Goal: Task Accomplishment & Management: Use online tool/utility

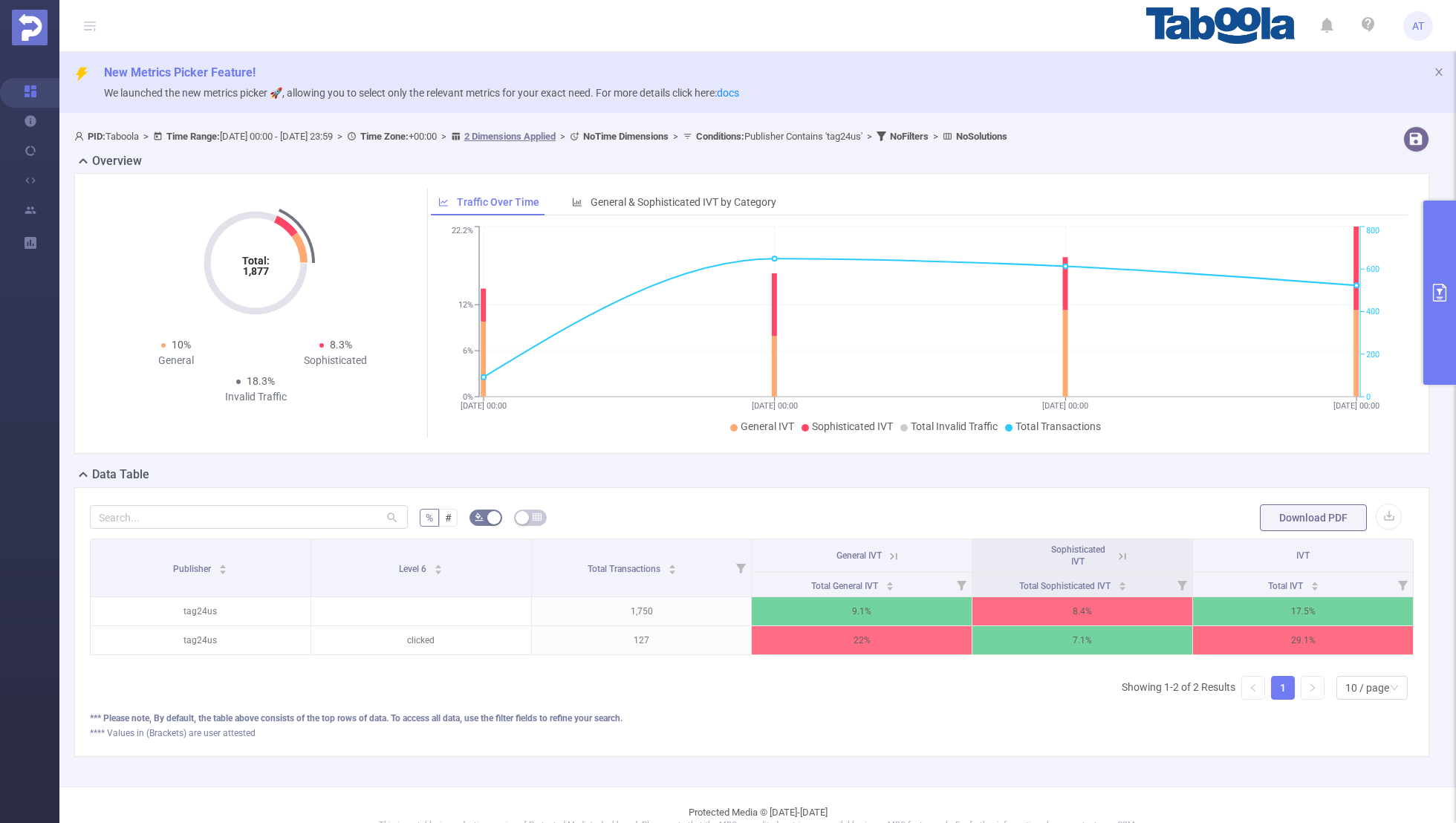
click at [1442, 314] on button "primary" at bounding box center [1441, 293] width 33 height 184
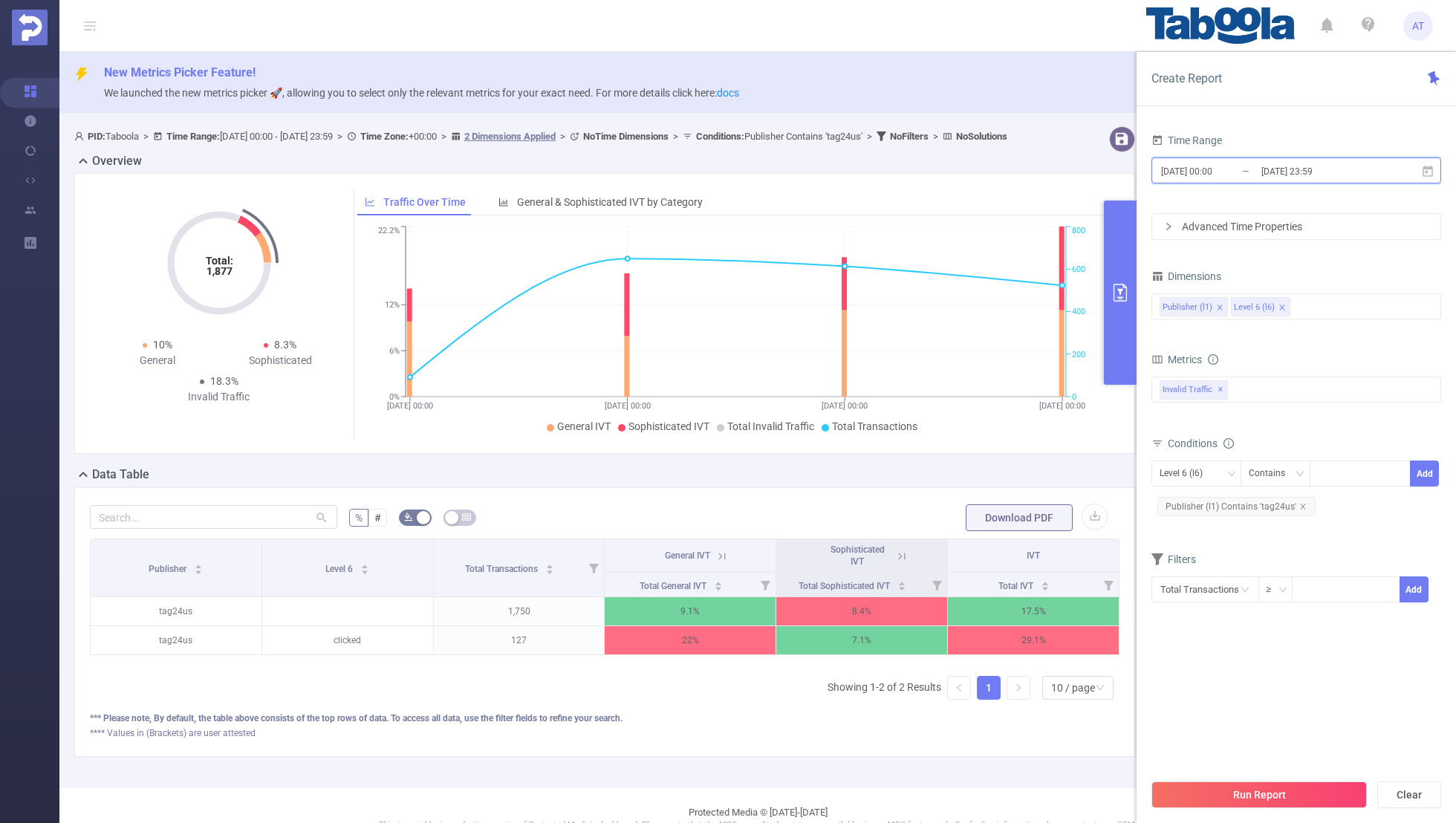
click at [1200, 159] on span "[DATE] 00:00 _ [DATE] 23:59" at bounding box center [1296, 170] width 290 height 26
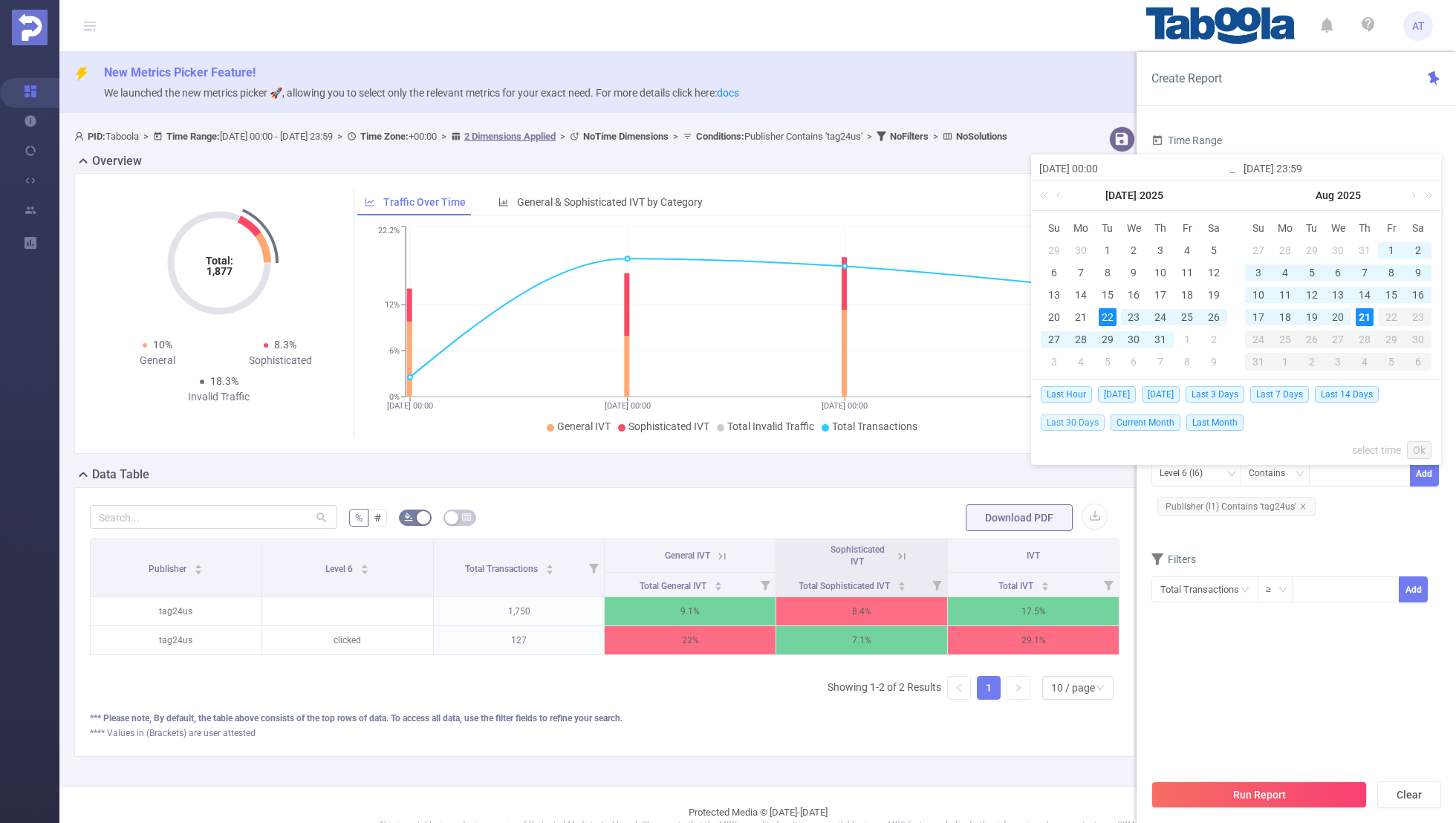
click at [1067, 414] on span "Last 30 Days" at bounding box center [1072, 422] width 64 height 16
type input "[DATE] 00:00"
type input "[DATE] 23:59"
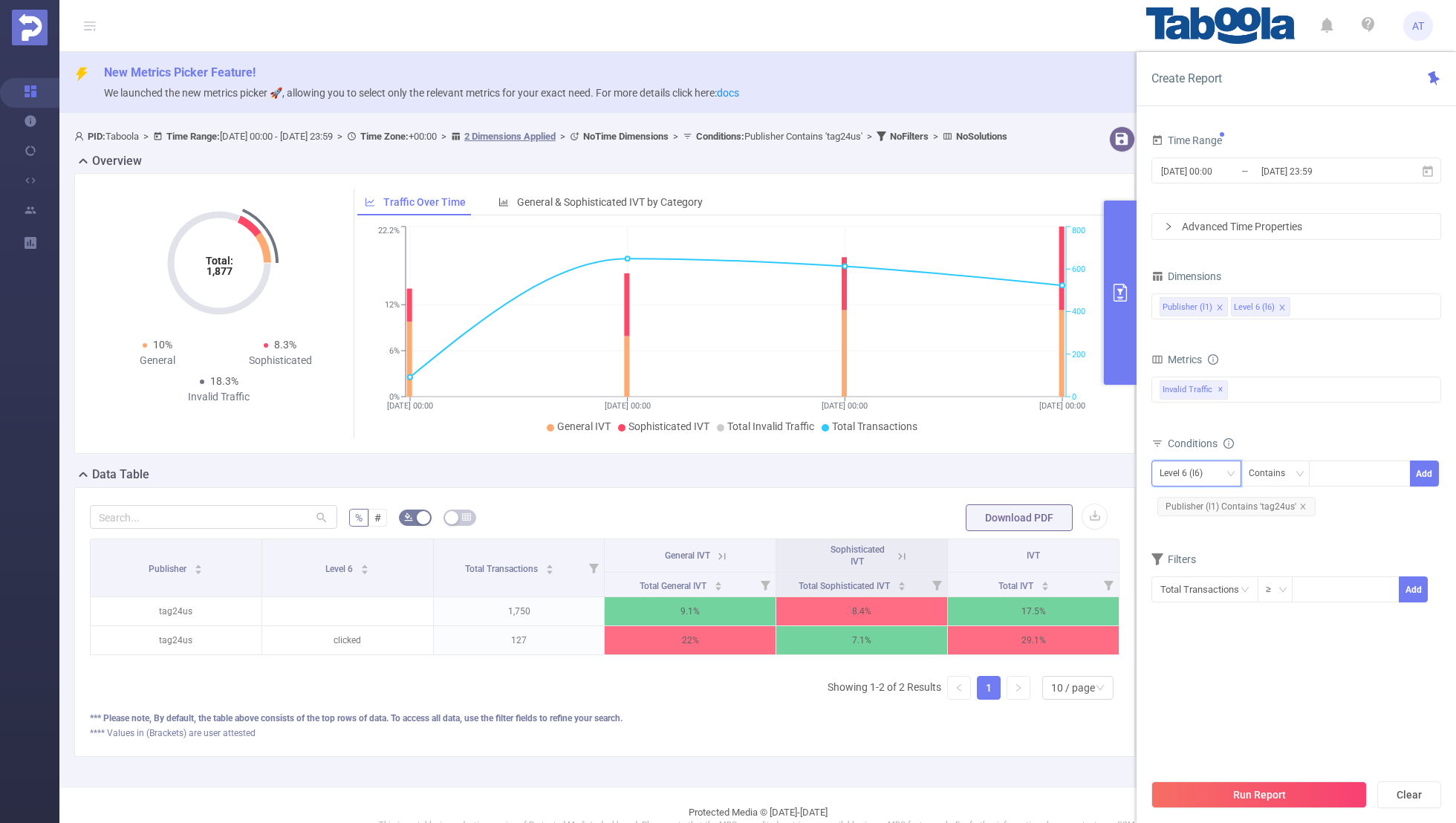
click at [1182, 474] on div "Level 6 (l6)" at bounding box center [1186, 473] width 54 height 25
click at [1182, 493] on li "Publisher (l1)" at bounding box center [1196, 502] width 90 height 24
click at [1301, 503] on icon "icon: close" at bounding box center [1303, 507] width 7 height 7
click at [1339, 472] on div at bounding box center [1361, 473] width 85 height 25
paste input "om-smarttechtalks2"
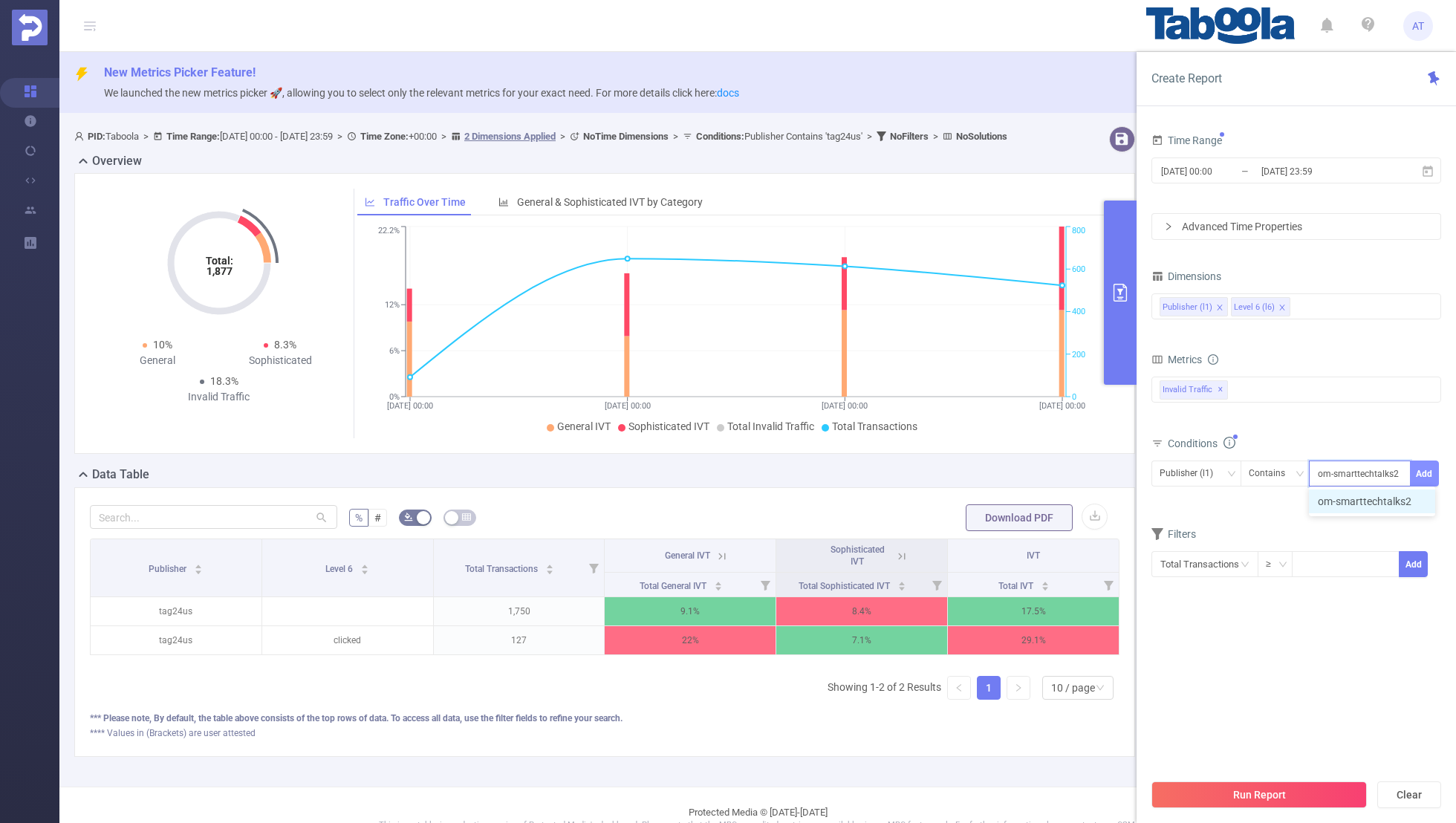
type input "om-smarttechtalks2"
click at [1416, 471] on button "Add" at bounding box center [1425, 473] width 29 height 26
click at [1301, 541] on form "Dimensions Publisher (l1) Level 6 (l6) Metrics Total General IVT Data Centers D…" at bounding box center [1296, 444] width 290 height 356
click at [1254, 792] on button "Run Report" at bounding box center [1259, 794] width 215 height 26
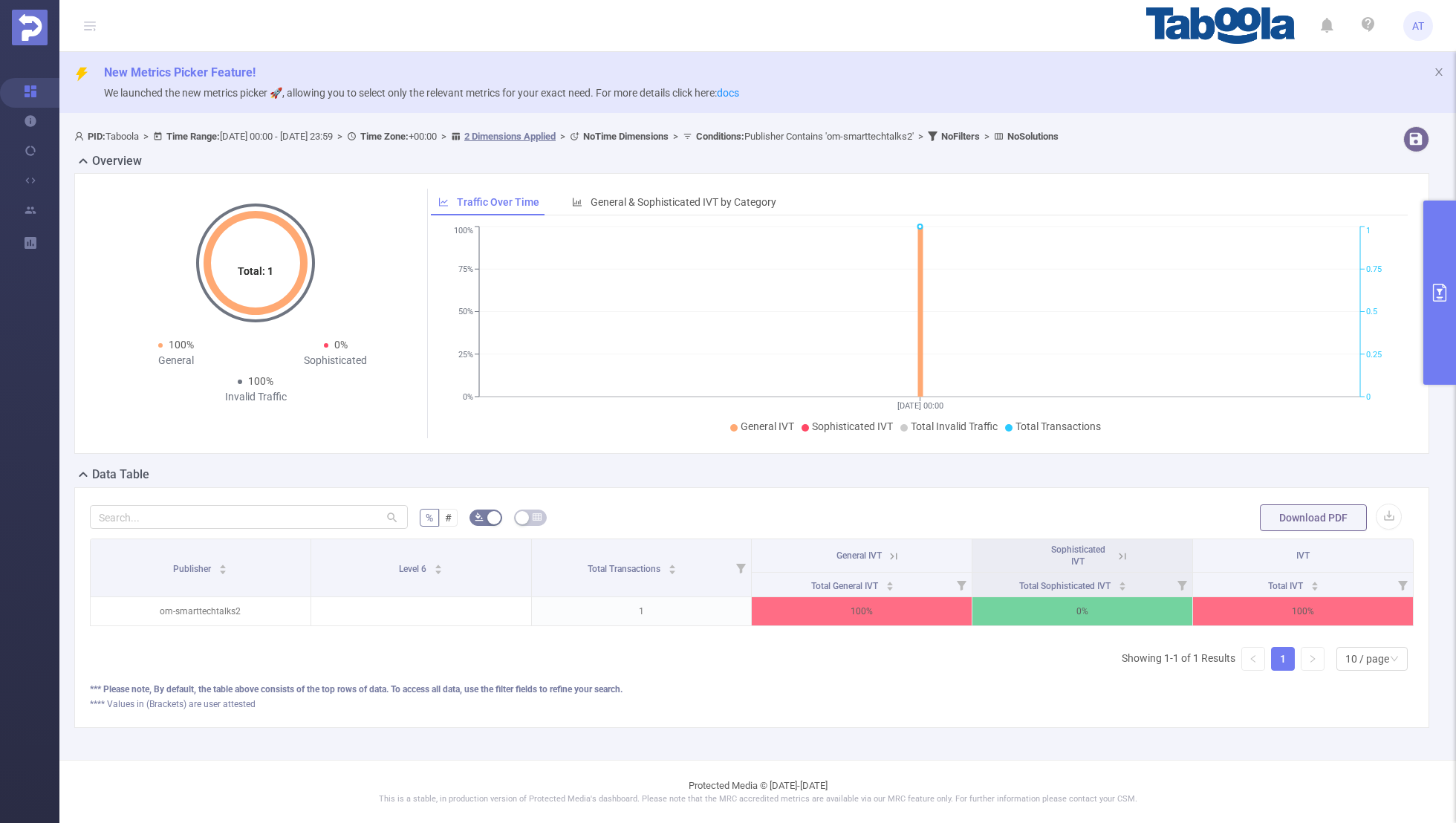
click at [1444, 287] on icon "primary" at bounding box center [1440, 293] width 14 height 18
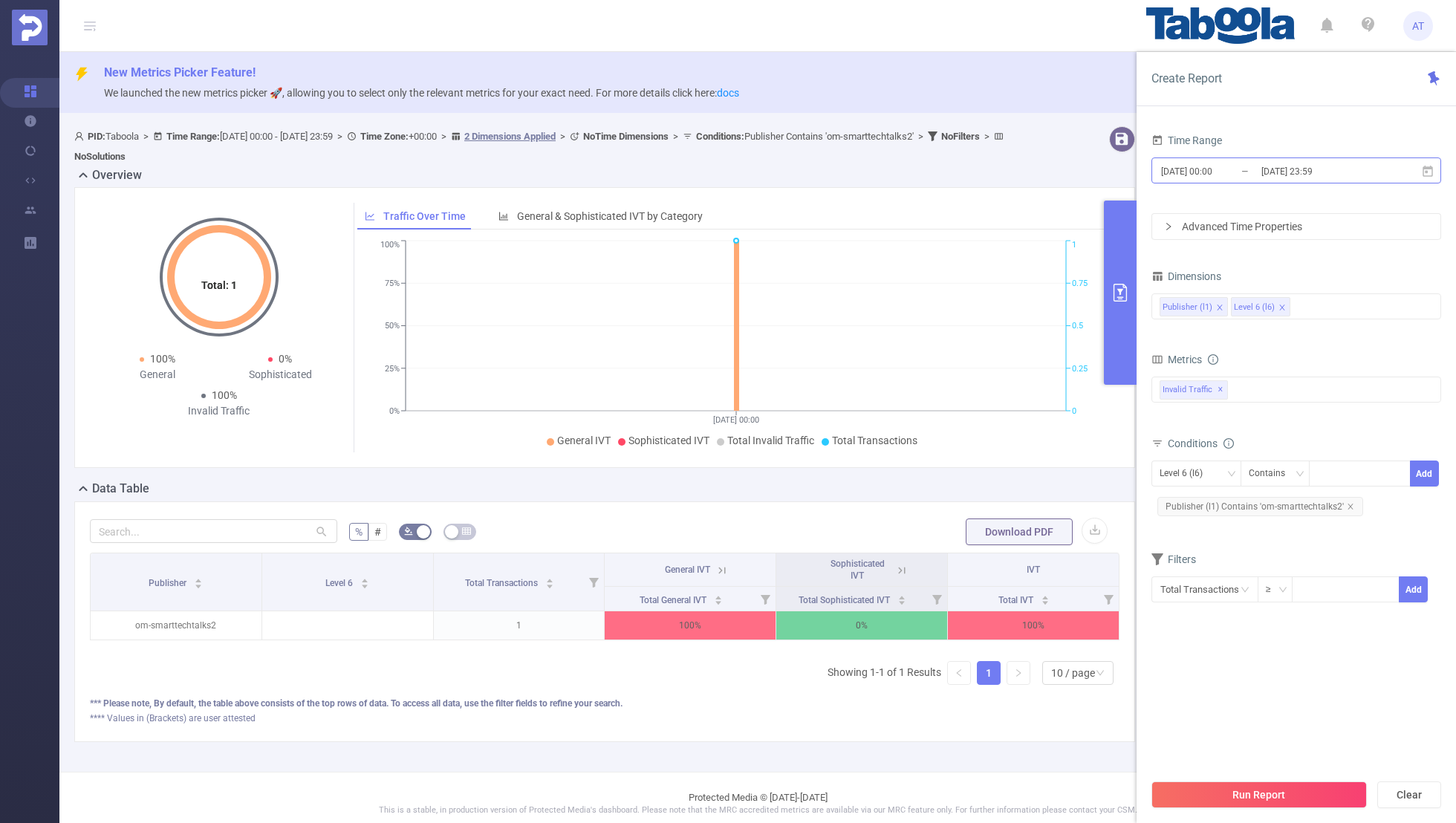
click at [1237, 168] on input "[DATE] 00:00" at bounding box center [1220, 171] width 120 height 20
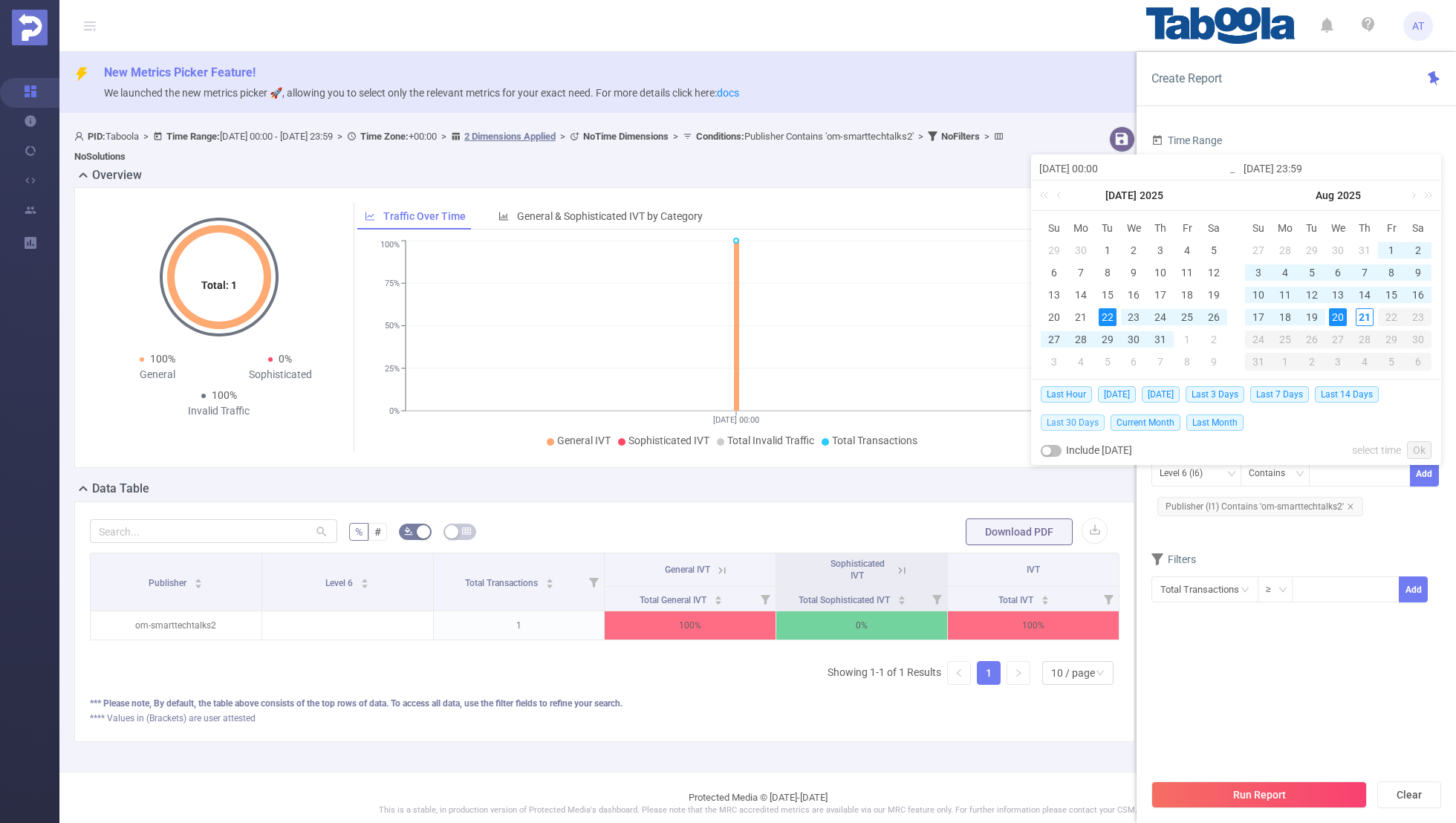
click at [1070, 421] on span "Last 30 Days" at bounding box center [1072, 422] width 64 height 16
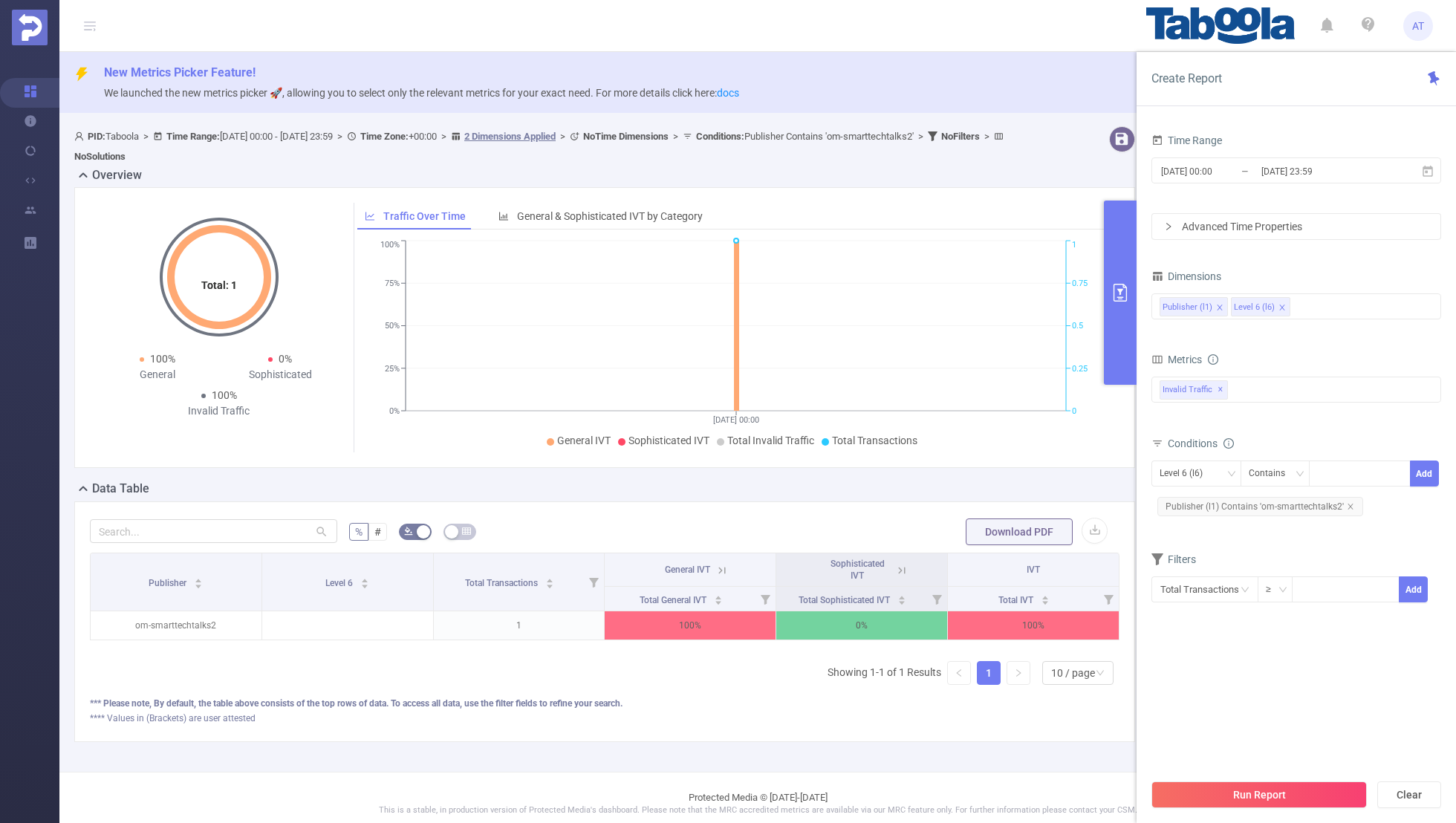
click at [1277, 541] on form "Dimensions Publisher (l1) Level 6 (l6) Metrics Total General IVT Data Centers D…" at bounding box center [1296, 444] width 290 height 356
click at [1268, 784] on button "Run Report" at bounding box center [1259, 794] width 215 height 26
